Goal: Check status

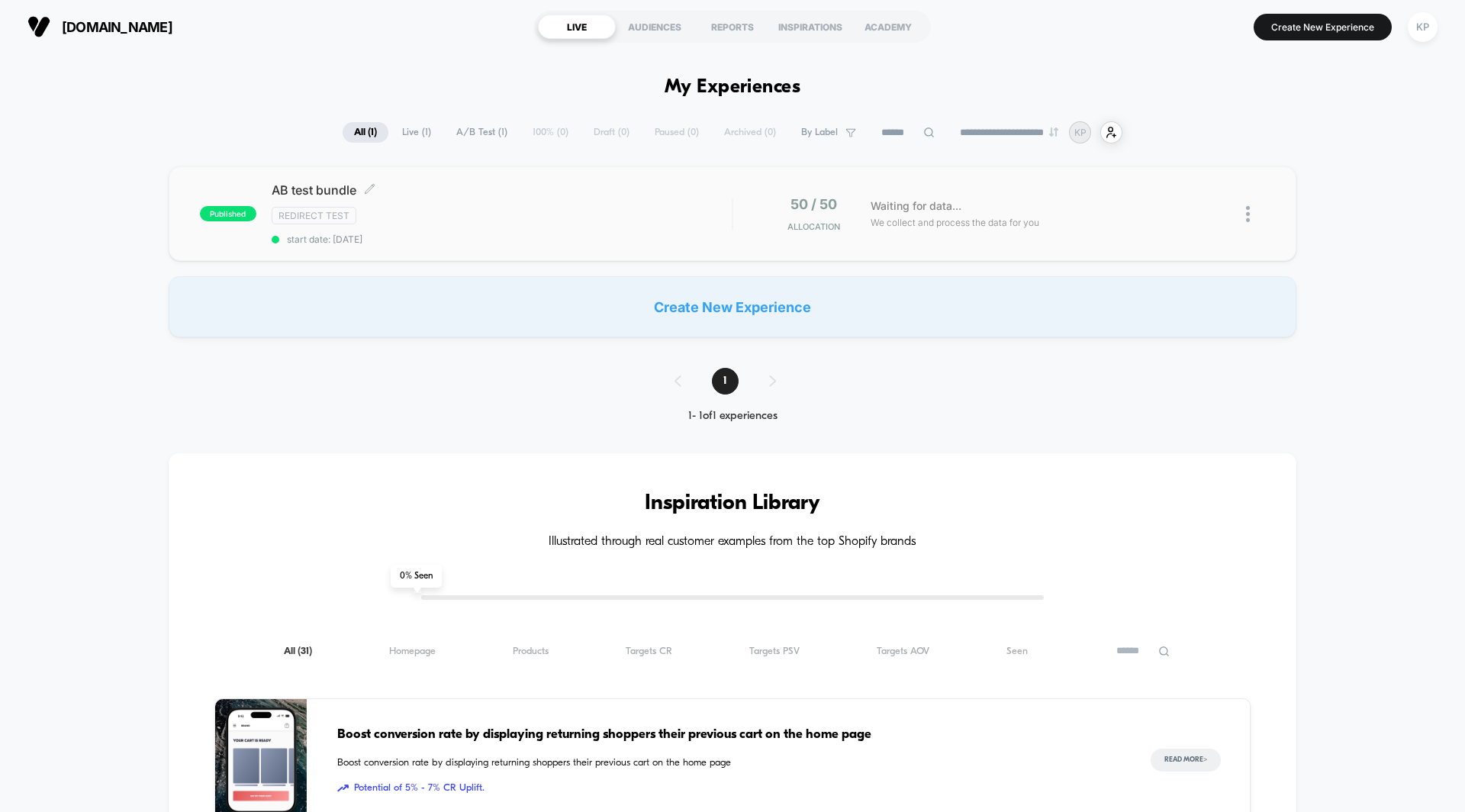
click at [329, 189] on span "AB test bundle Click to edit experience details" at bounding box center [501, 190] width 460 height 15
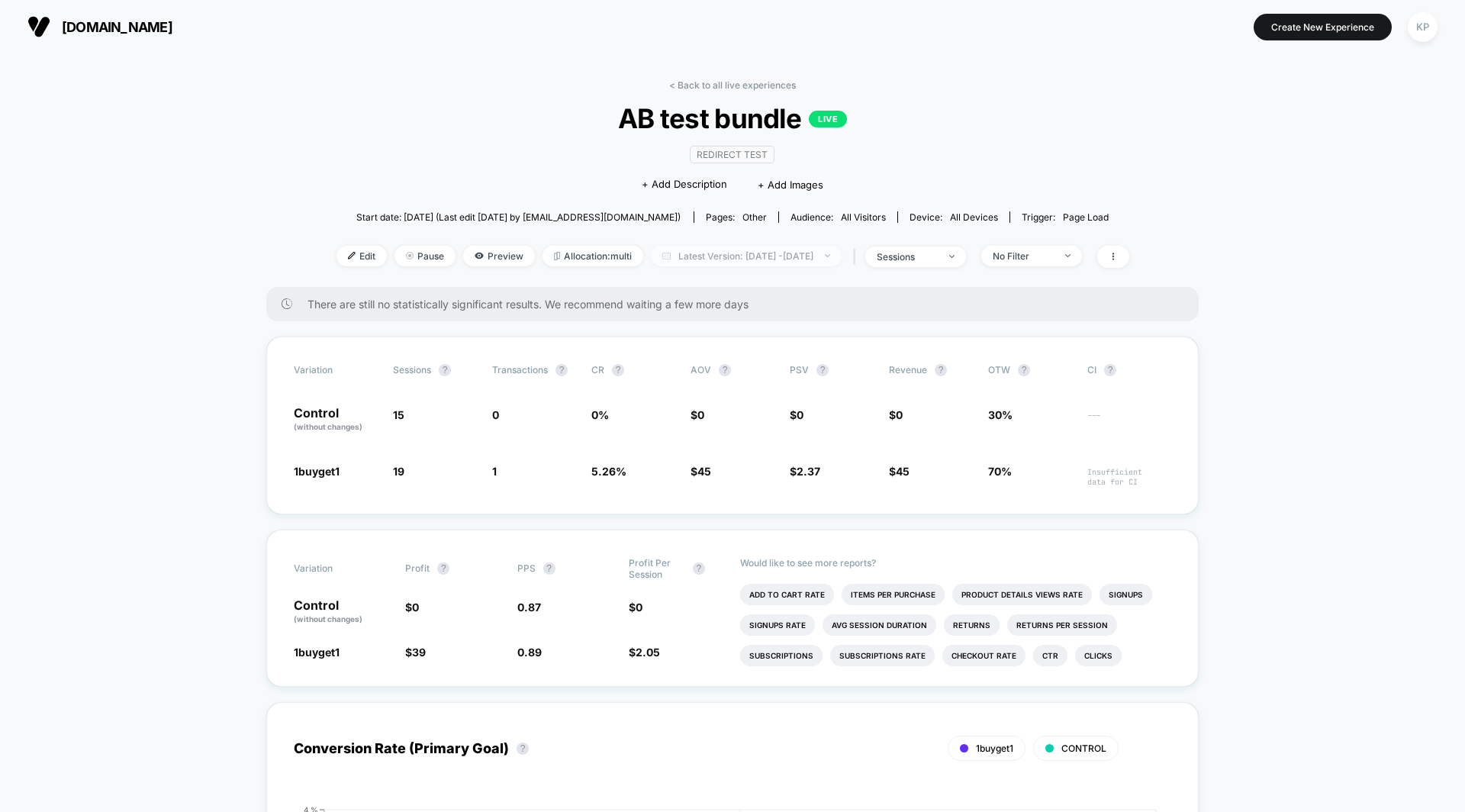
click at [806, 253] on span "Latest Version: [DATE] - [DATE]" at bounding box center [746, 255] width 191 height 20
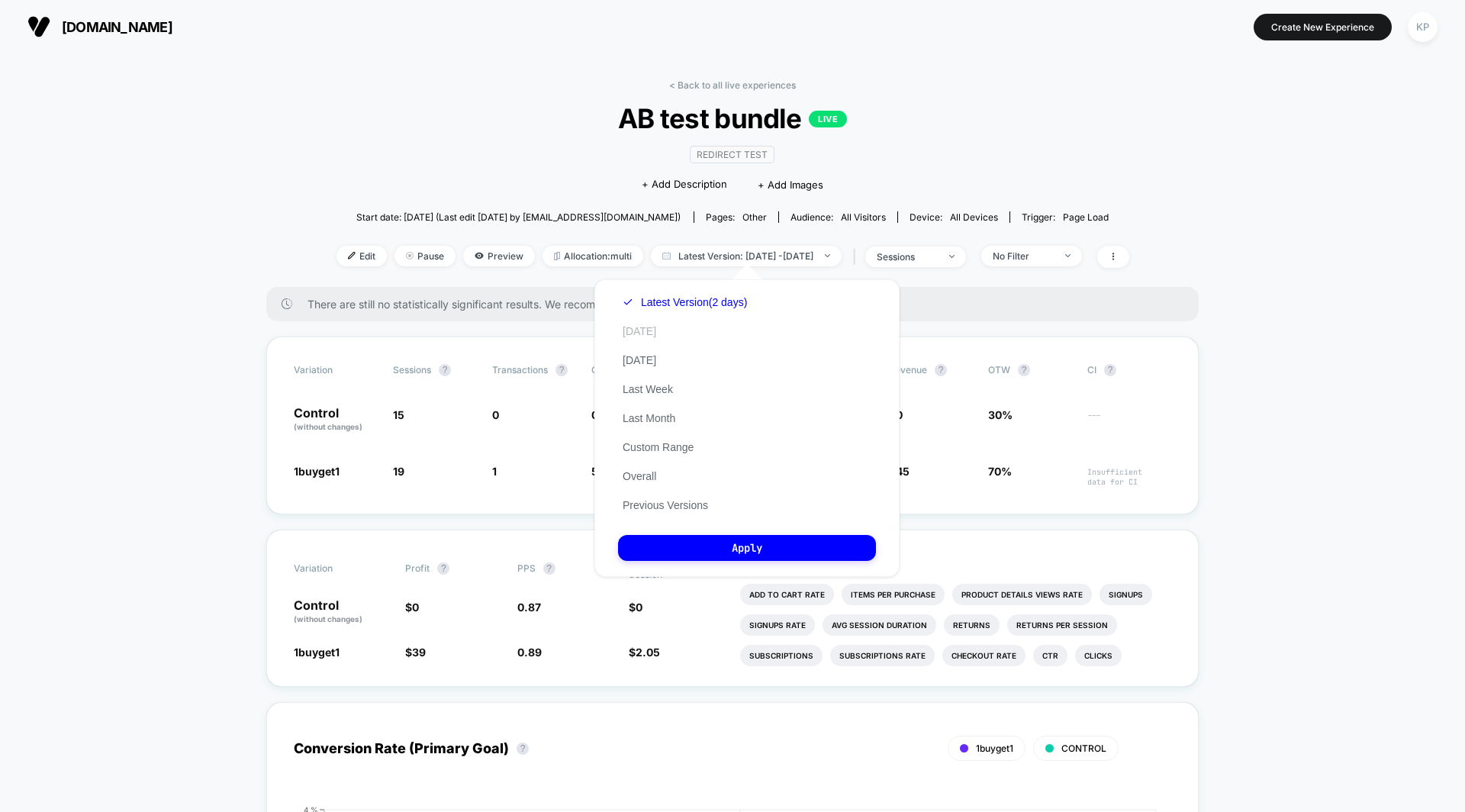
click at [631, 331] on button "[DATE]" at bounding box center [639, 331] width 43 height 13
